Goal: Task Accomplishment & Management: Manage account settings

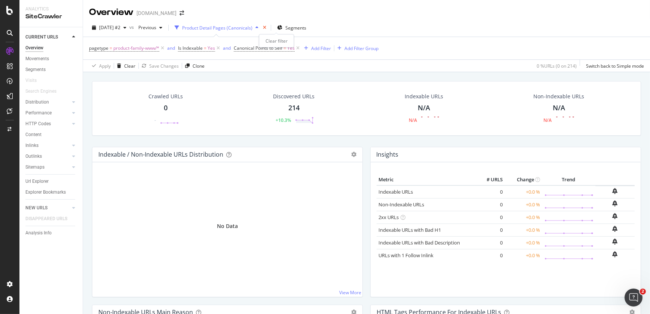
click at [266, 29] on icon "times" at bounding box center [264, 27] width 3 height 4
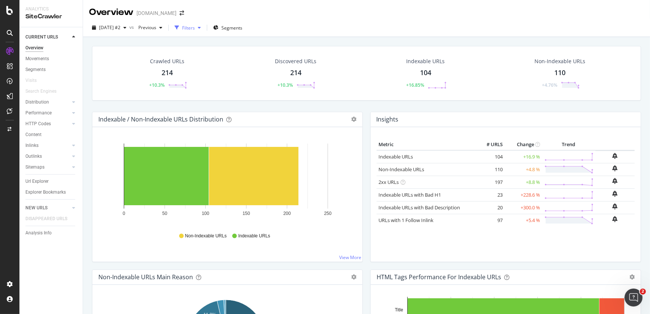
click at [195, 28] on div "Filters" at bounding box center [188, 28] width 13 height 6
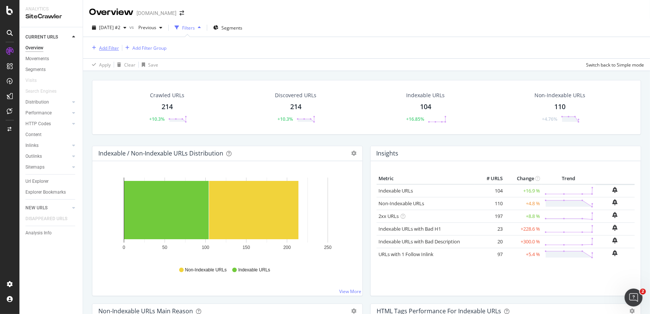
click at [118, 46] on div "Add Filter" at bounding box center [109, 48] width 20 height 6
click at [146, 67] on div "Saved Filters" at bounding box center [145, 66] width 32 height 7
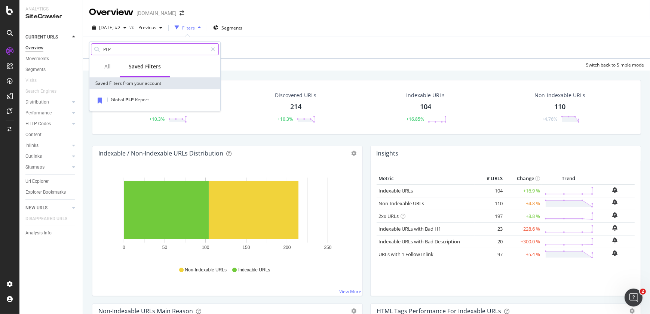
click at [118, 52] on input "PLP" at bounding box center [154, 49] width 105 height 11
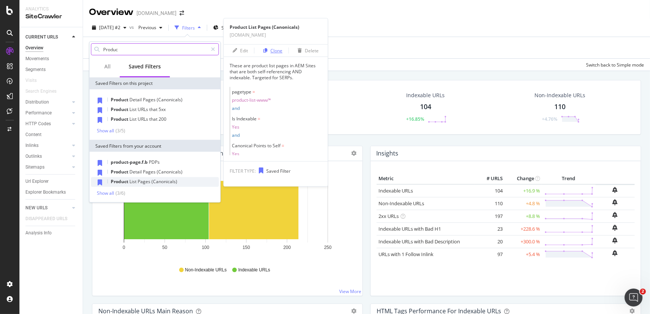
type input "Produc"
click at [275, 53] on div "Clone" at bounding box center [271, 50] width 22 height 11
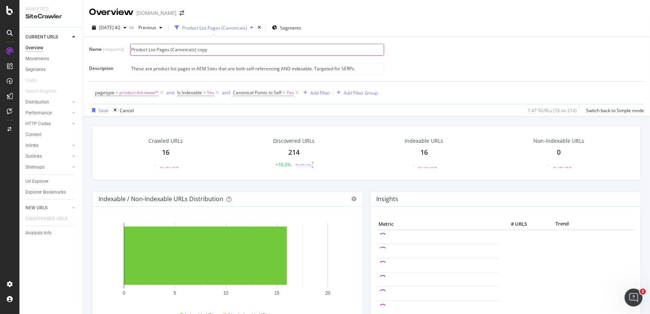
click at [211, 51] on input "Product List Pages (Canonicals) copy" at bounding box center [256, 49] width 253 height 11
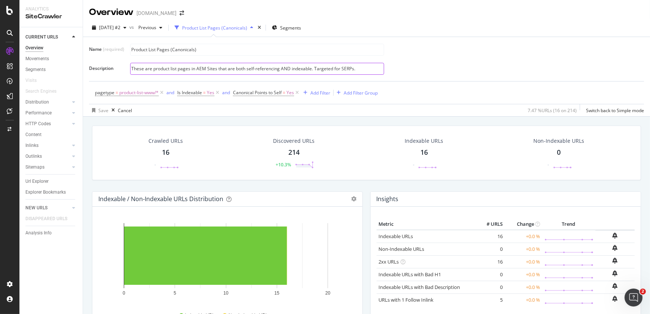
type input "Product List Pages (Canonicals)"
click at [206, 66] on input "These are product list pages in AEM Sites that are both self-referencing AND in…" at bounding box center [256, 68] width 253 height 11
click at [218, 68] on input "These are product list pages in AEM Sites that are both self-referencing AND in…" at bounding box center [256, 68] width 253 height 11
type input "These are product list pages in AEM Sites for China that are both self-referenc…"
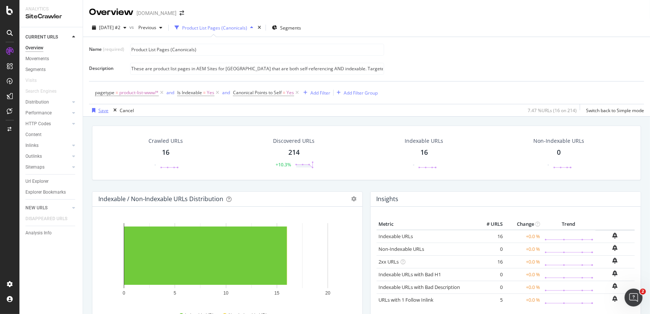
click at [102, 110] on div "Save" at bounding box center [103, 110] width 10 height 6
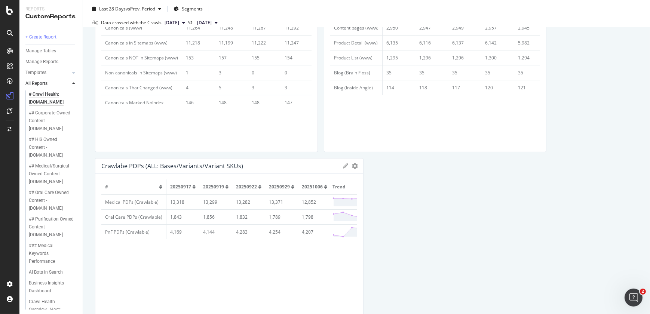
scroll to position [147, 0]
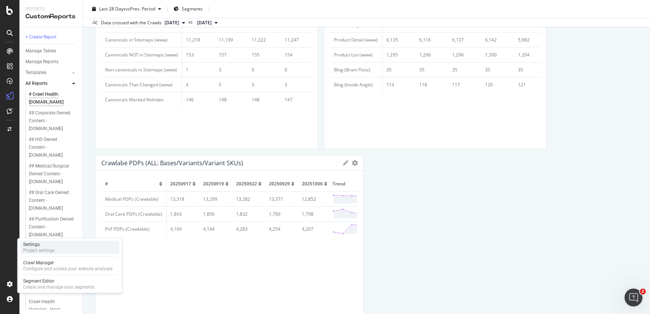
click at [54, 249] on div "Project settings" at bounding box center [38, 250] width 31 height 6
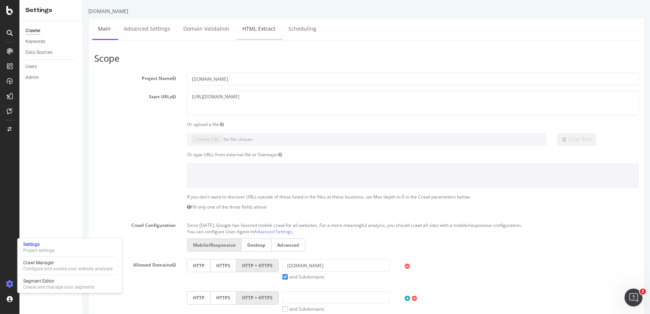
click at [262, 32] on link "HTML Extract" at bounding box center [258, 28] width 44 height 21
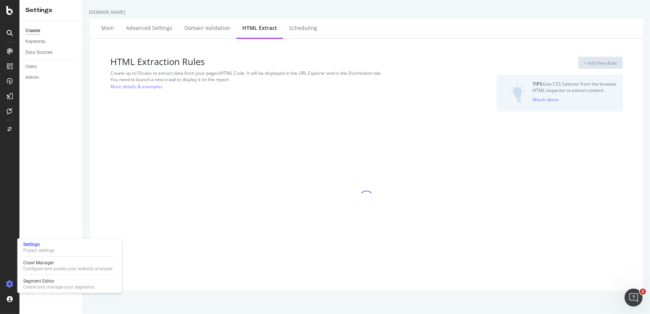
select select "i"
select select "count"
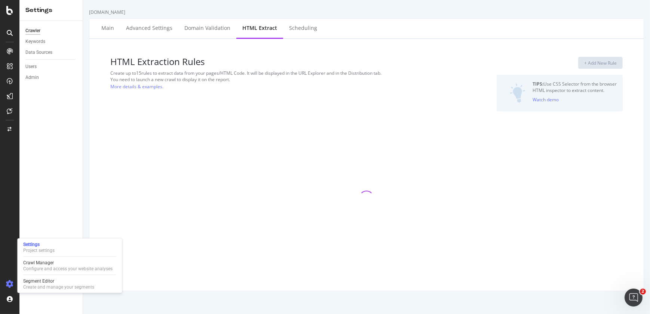
select select "list"
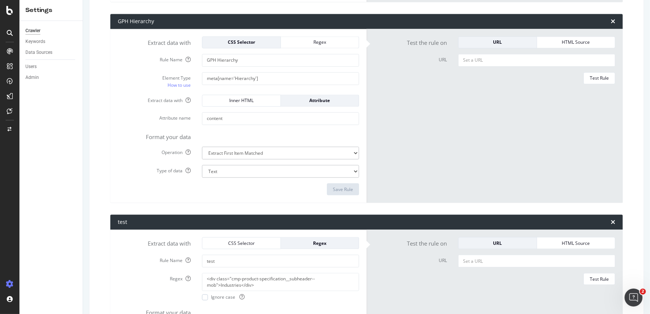
scroll to position [2173, 0]
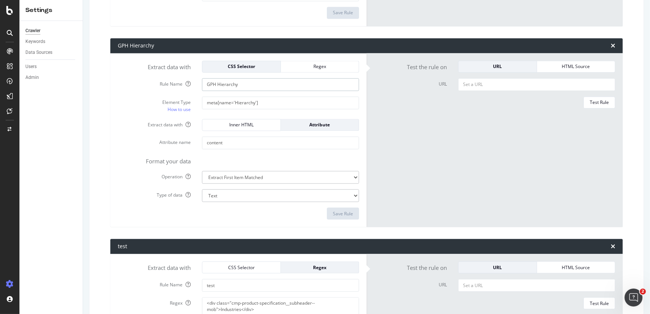
drag, startPoint x: 244, startPoint y: 86, endPoint x: 171, endPoint y: 83, distance: 72.9
click at [171, 83] on div "Rule Name GPH Hierarchy" at bounding box center [238, 84] width 252 height 13
click at [261, 98] on input "meta[name='Hierarchy']" at bounding box center [280, 102] width 157 height 13
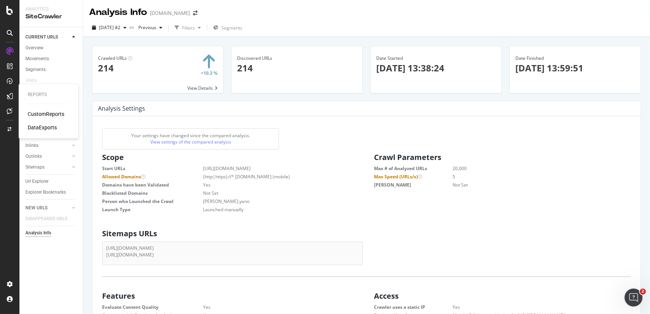
click at [39, 112] on div "CustomReports" at bounding box center [46, 113] width 37 height 7
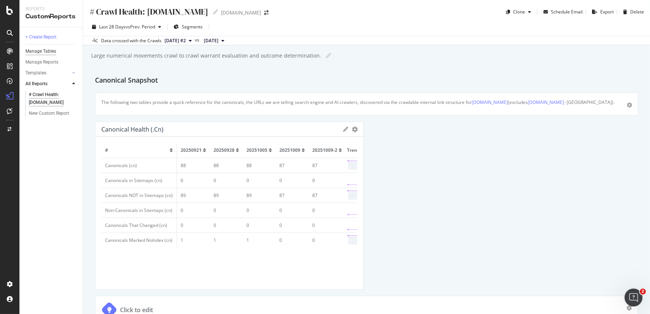
click at [49, 53] on div "Manage Tables" at bounding box center [40, 51] width 31 height 8
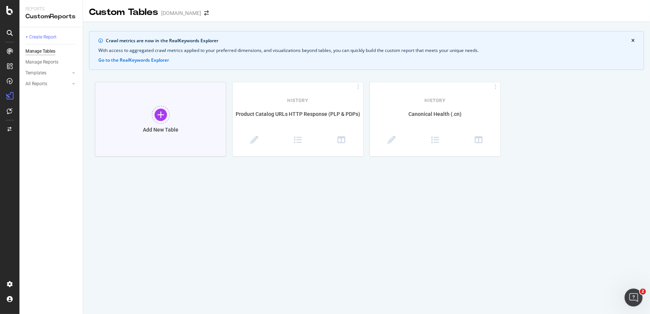
click at [160, 117] on div at bounding box center [161, 115] width 18 height 18
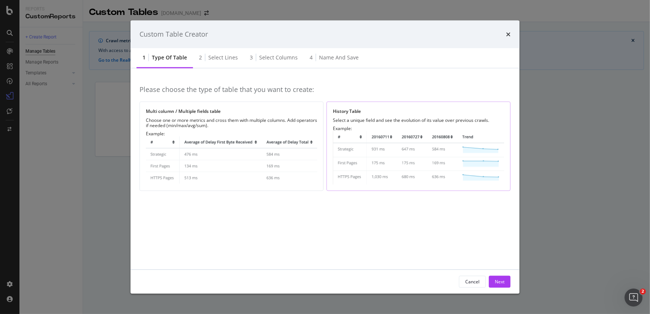
click at [426, 146] on img "modal" at bounding box center [418, 157] width 171 height 53
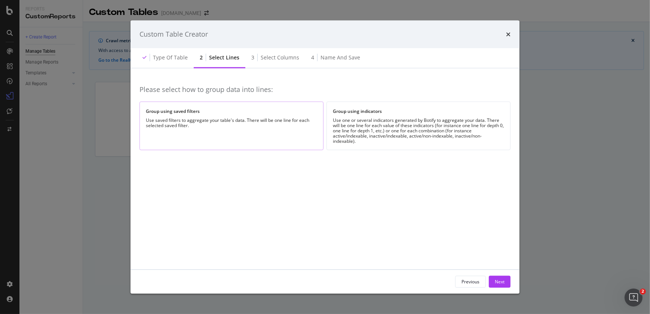
click at [277, 127] on div "Use saved filters to aggregate your table's data. There will be one line for ea…" at bounding box center [231, 122] width 171 height 10
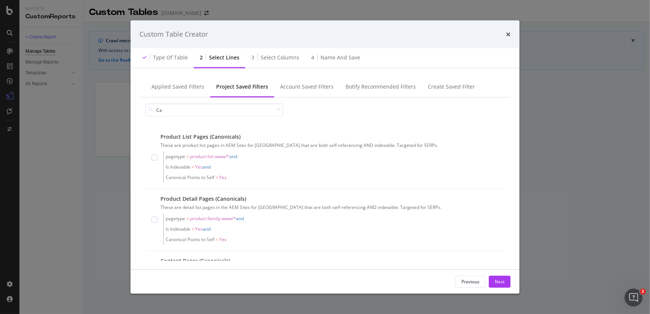
type input "C"
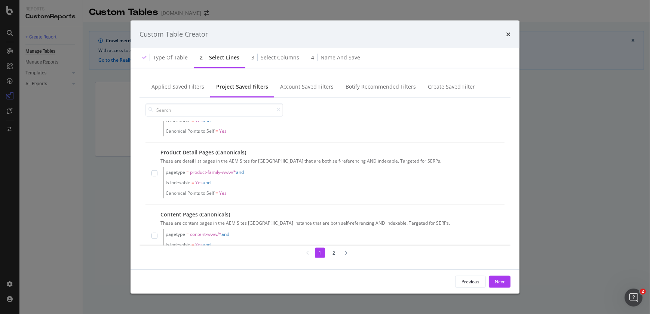
scroll to position [55, 0]
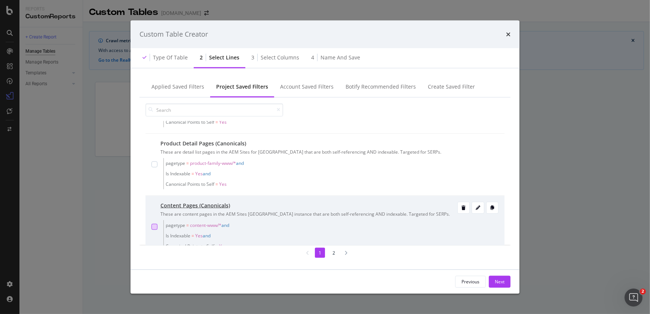
click at [154, 225] on div "modal" at bounding box center [154, 227] width 6 height 6
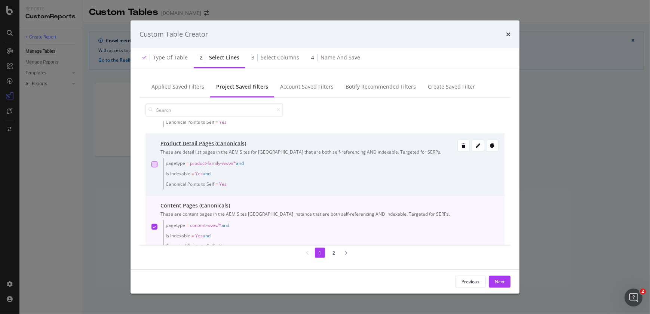
click at [154, 164] on div "modal" at bounding box center [154, 164] width 6 height 6
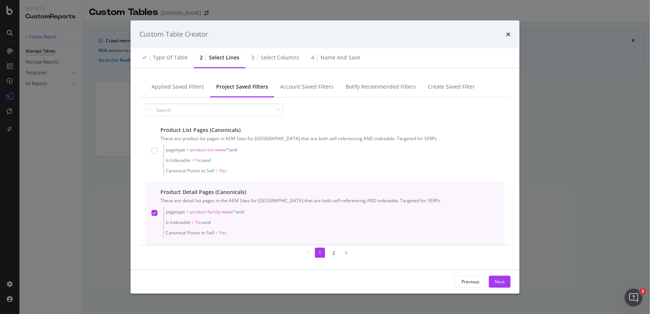
scroll to position [0, 0]
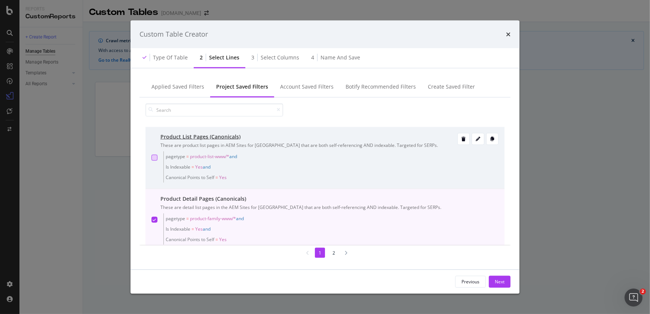
click at [154, 158] on div "modal" at bounding box center [154, 158] width 6 height 6
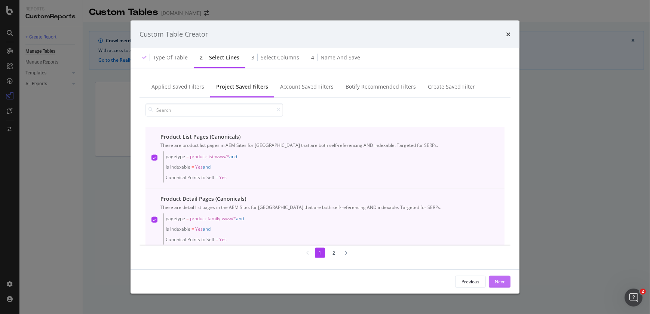
click at [497, 279] on div "Next" at bounding box center [499, 281] width 10 height 6
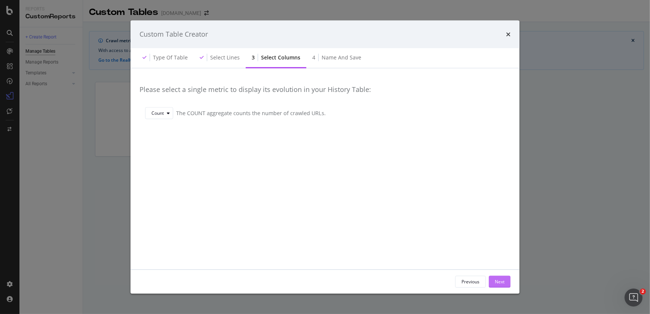
click at [497, 279] on div "Next" at bounding box center [499, 281] width 10 height 6
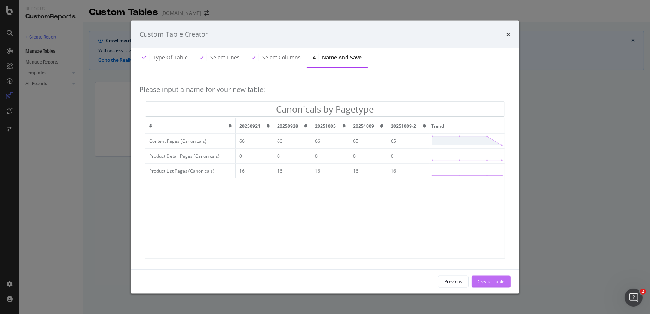
type input "Canonicals by Pagetype"
click at [497, 279] on div "Create Table" at bounding box center [490, 281] width 27 height 6
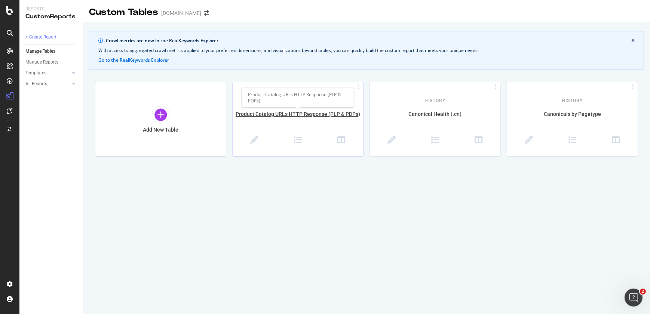
click at [285, 121] on div "Product Catalog URLs HTTP Response (PLP & PDPs)" at bounding box center [297, 118] width 130 height 16
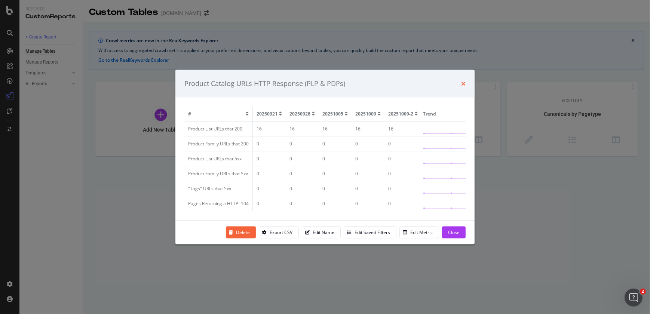
click at [462, 82] on icon "times" at bounding box center [463, 83] width 4 height 6
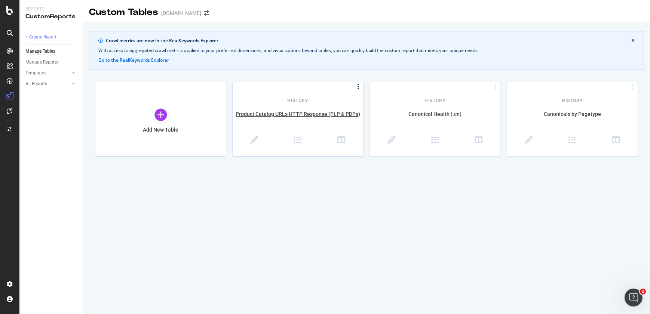
click at [358, 87] on icon at bounding box center [357, 86] width 7 height 3
click at [337, 107] on div "Delete" at bounding box center [338, 110] width 14 height 6
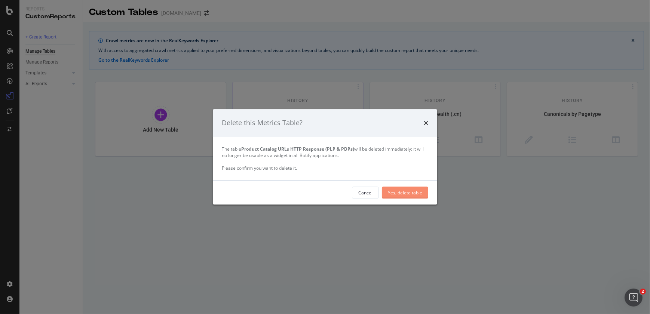
click at [389, 188] on div "Yes, delete table" at bounding box center [405, 192] width 34 height 11
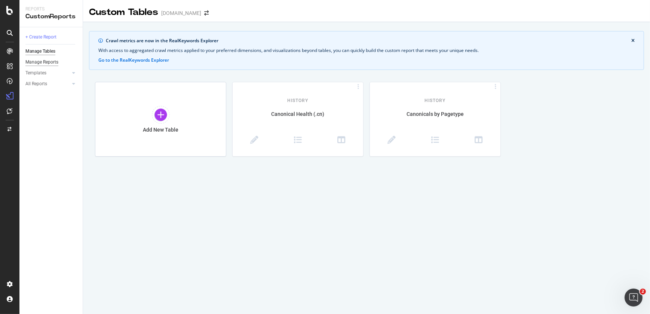
click at [43, 62] on div "Manage Reports" at bounding box center [41, 62] width 33 height 8
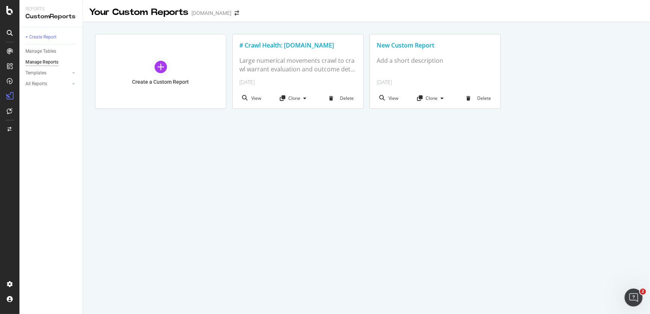
click at [293, 44] on div "# Crawl Health: www.solventum.cn" at bounding box center [297, 45] width 117 height 9
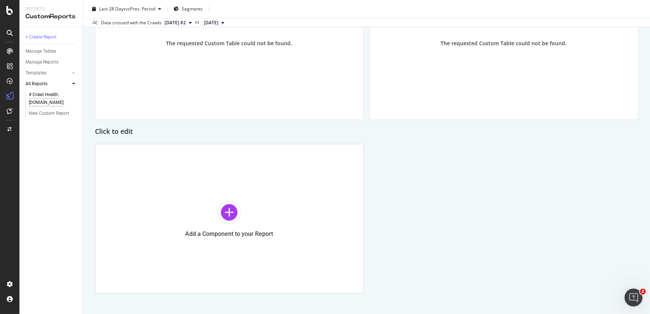
scroll to position [402, 0]
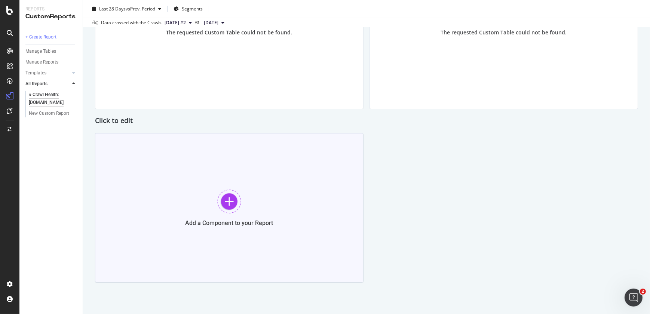
click at [232, 198] on div at bounding box center [229, 201] width 24 height 24
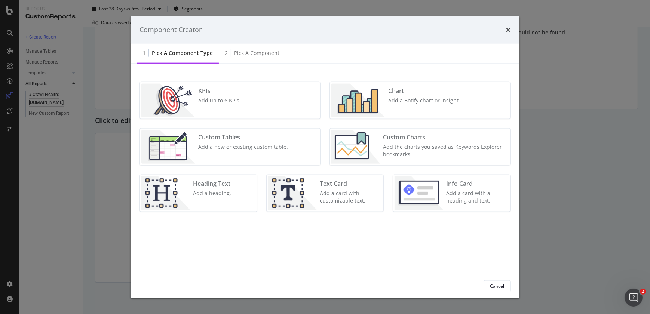
click at [234, 152] on div "Custom Tables Add a new or existing custom table." at bounding box center [243, 147] width 96 height 34
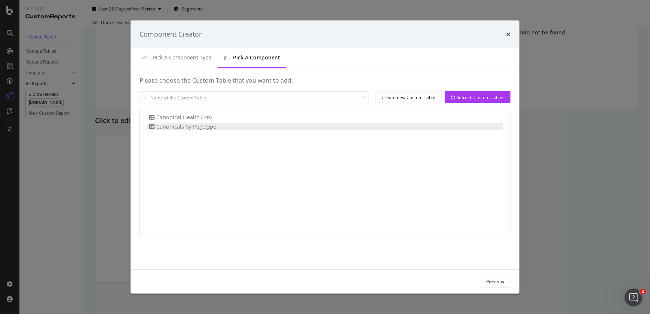
click at [205, 123] on div "Canonicals by Pagetype" at bounding box center [181, 127] width 69 height 8
click at [487, 285] on div "Add Component" at bounding box center [488, 281] width 34 height 11
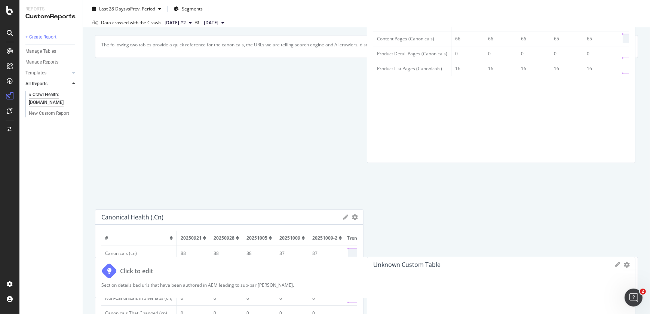
scroll to position [80, 0]
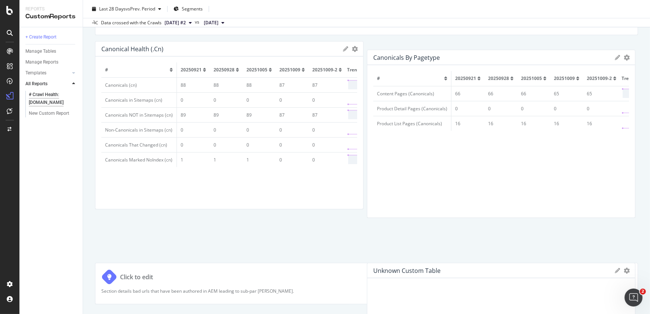
drag, startPoint x: 265, startPoint y: 192, endPoint x: 570, endPoint y: 109, distance: 315.4
click at [570, 109] on tr "Product Detail Pages (Canonicals) 0 0 0 0 0" at bounding box center [533, 108] width 321 height 15
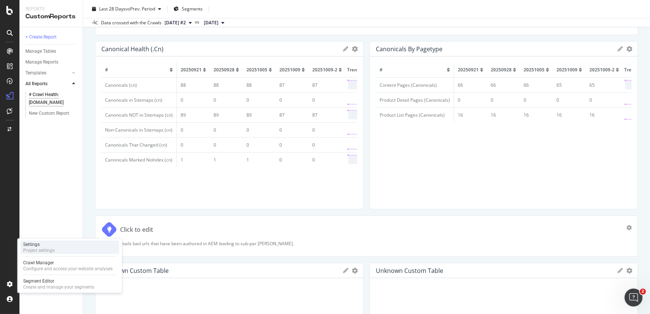
click at [50, 250] on div "Project settings" at bounding box center [38, 250] width 31 height 6
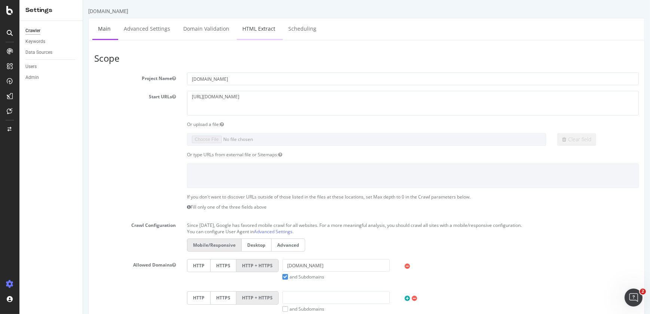
click at [266, 21] on link "HTML Extract" at bounding box center [258, 28] width 44 height 21
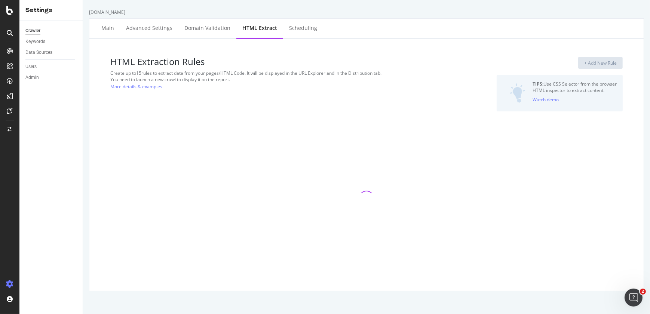
select select "count"
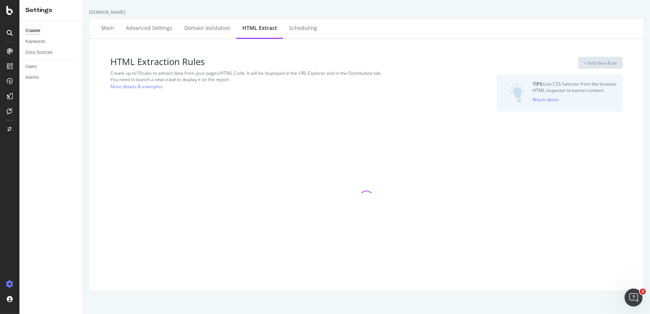
select select "count"
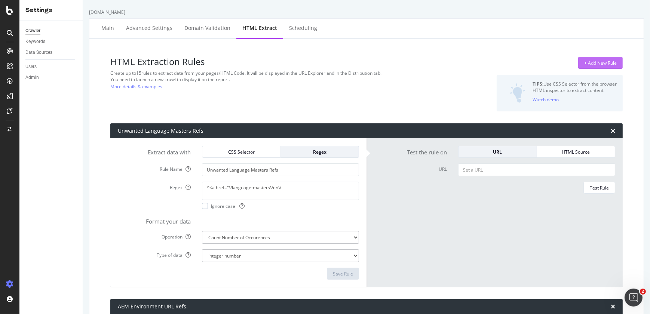
click at [584, 59] on div "+ Add New Rule" at bounding box center [600, 62] width 33 height 11
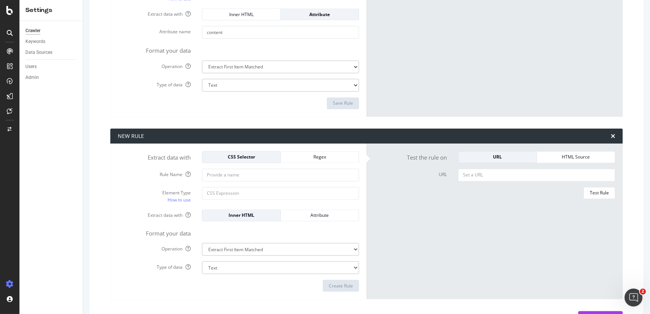
scroll to position [2041, 0]
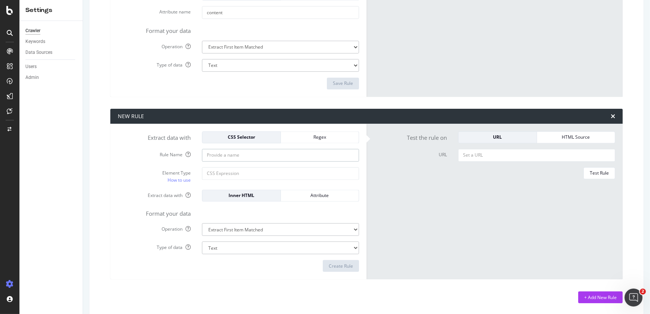
click at [339, 151] on input "Rule Name" at bounding box center [280, 155] width 157 height 13
paste input "GPH Hierarchy"
type input "GPH Hierarchy"
click at [230, 174] on input "Element Type How to use" at bounding box center [280, 173] width 157 height 13
paste input "meta[name='Hierarchy']"
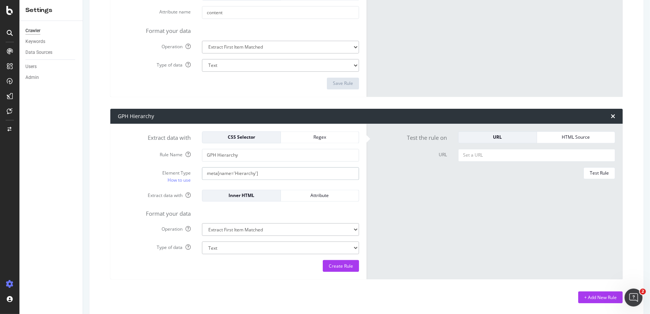
type input "meta[name='Hierarchy']"
click at [298, 196] on div "Attribute" at bounding box center [320, 195] width 66 height 6
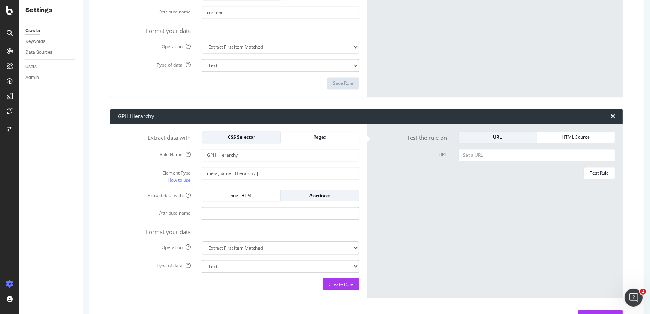
click at [236, 215] on input "Attribute name" at bounding box center [280, 213] width 157 height 13
type input "content"
click at [339, 281] on div "Create Rule" at bounding box center [341, 284] width 24 height 6
